Goal: Information Seeking & Learning: Learn about a topic

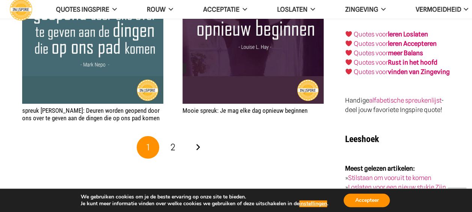
scroll to position [1431, 0]
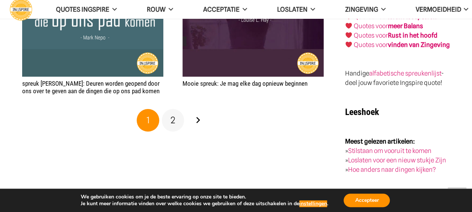
click at [176, 122] on link "2" at bounding box center [173, 120] width 23 height 23
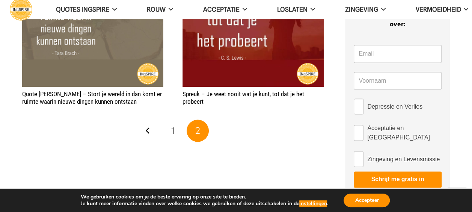
scroll to position [495, 0]
